Goal: Task Accomplishment & Management: Use online tool/utility

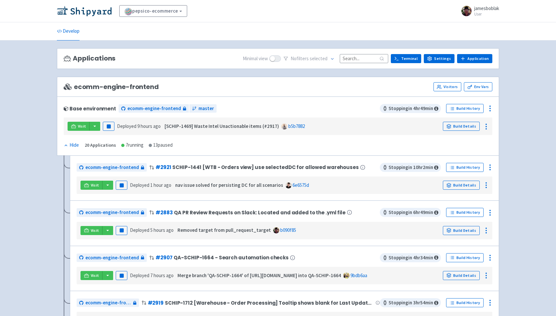
click at [373, 58] on input at bounding box center [364, 58] width 48 height 9
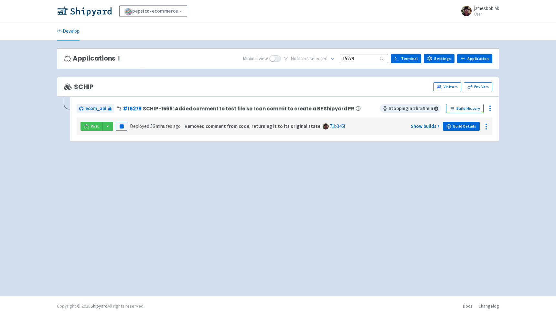
type input "15279"
click at [465, 126] on link "Build Details" at bounding box center [461, 126] width 37 height 9
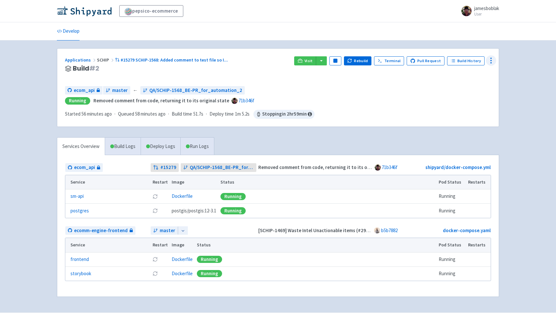
click at [491, 59] on icon at bounding box center [491, 61] width 8 height 8
click at [462, 108] on span "Env Vars" at bounding box center [466, 109] width 43 height 9
click at [326, 60] on button "button" at bounding box center [321, 60] width 11 height 9
click at [472, 79] on div "Visit ecom_api (sm-api) ecomm-engine-frontend (frontend) ecomm-engine-frontend …" at bounding box center [392, 68] width 197 height 25
click at [494, 60] on icon at bounding box center [491, 61] width 8 height 8
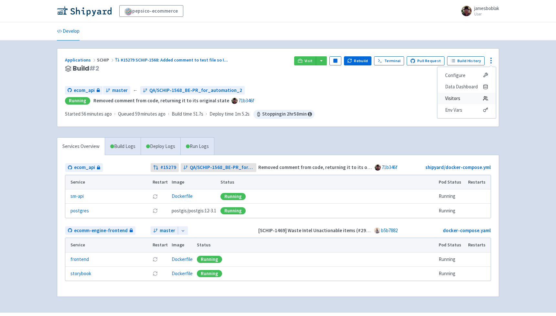
click at [471, 97] on span "Visitors" at bounding box center [466, 98] width 43 height 9
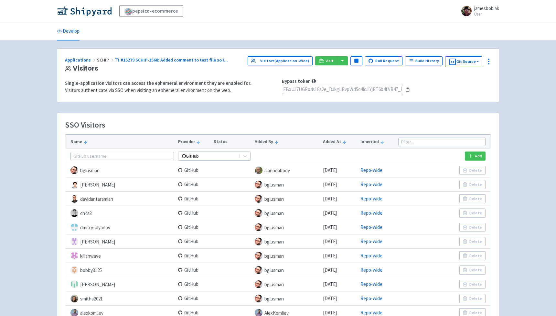
click at [407, 90] on icon at bounding box center [407, 89] width 5 height 5
drag, startPoint x: 381, startPoint y: 90, endPoint x: 445, endPoint y: 94, distance: 63.8
click at [445, 94] on div "Bypass token FBxUJ7UGPo4s18s2e_DJkgLRvpWd5c4IcJlYjRT6b4fVR47_F13IhJ9bQDXINL5Q C…" at bounding box center [386, 86] width 217 height 16
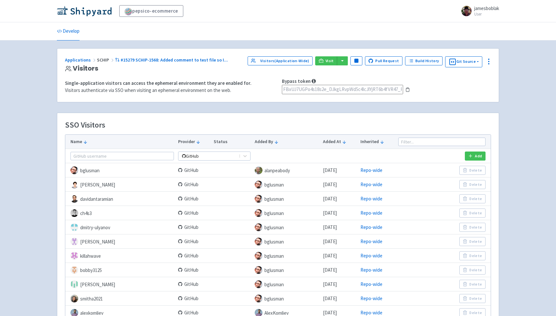
click at [410, 89] on button "Copy to clipboard" at bounding box center [407, 89] width 7 height 7
click at [490, 63] on icon at bounding box center [489, 62] width 8 height 8
click at [412, 73] on div "Applications SCHIP #15279 SCHIP-1568: Added comment to test file so I ... Visit…" at bounding box center [278, 74] width 442 height 53
